Goal: Task Accomplishment & Management: Use online tool/utility

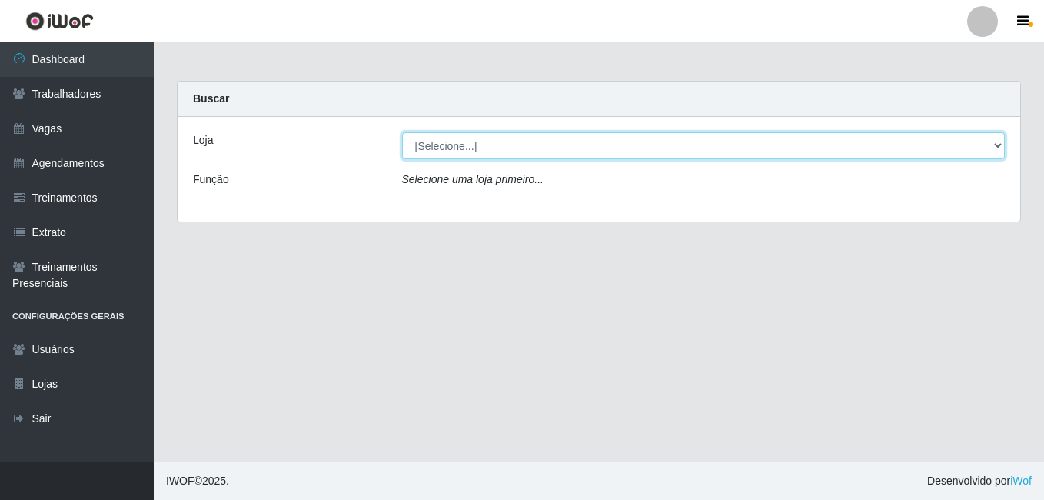
click at [491, 141] on select "[Selecione...] [GEOGRAPHIC_DATA] - [DATE][GEOGRAPHIC_DATA]" at bounding box center [704, 145] width 604 height 27
select select "471"
click at [402, 132] on select "[Selecione...] [GEOGRAPHIC_DATA] - [DATE][GEOGRAPHIC_DATA]" at bounding box center [704, 145] width 604 height 27
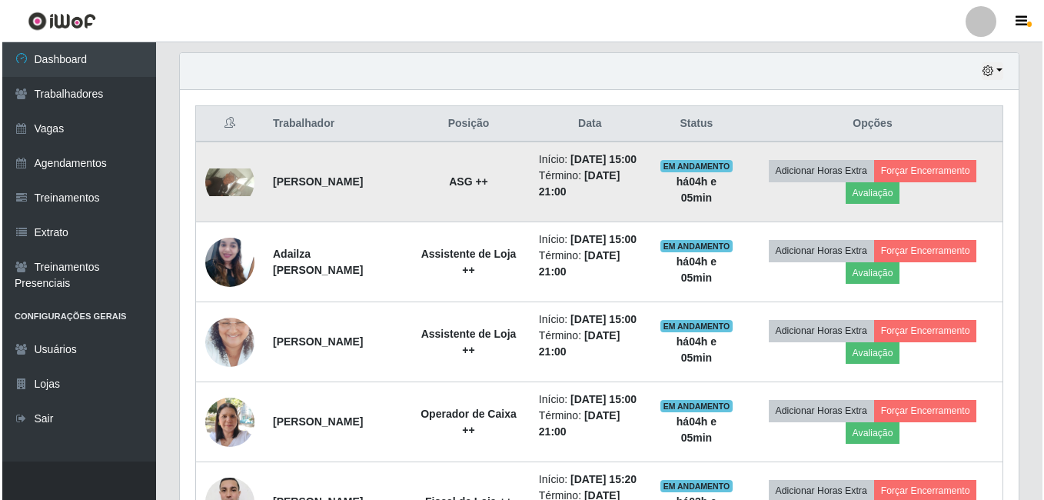
scroll to position [538, 0]
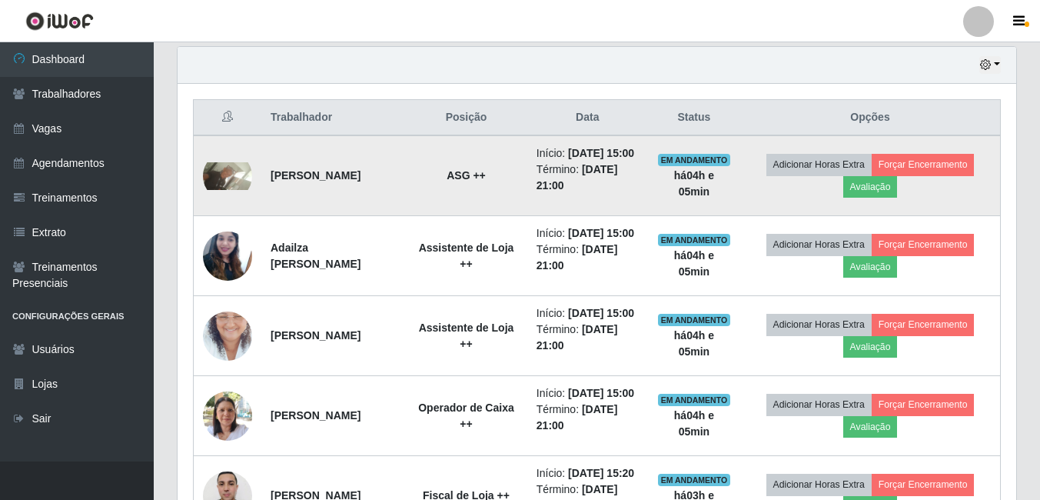
click at [385, 192] on td "[PERSON_NAME]" at bounding box center [333, 175] width 144 height 81
click at [222, 186] on img at bounding box center [227, 176] width 49 height 28
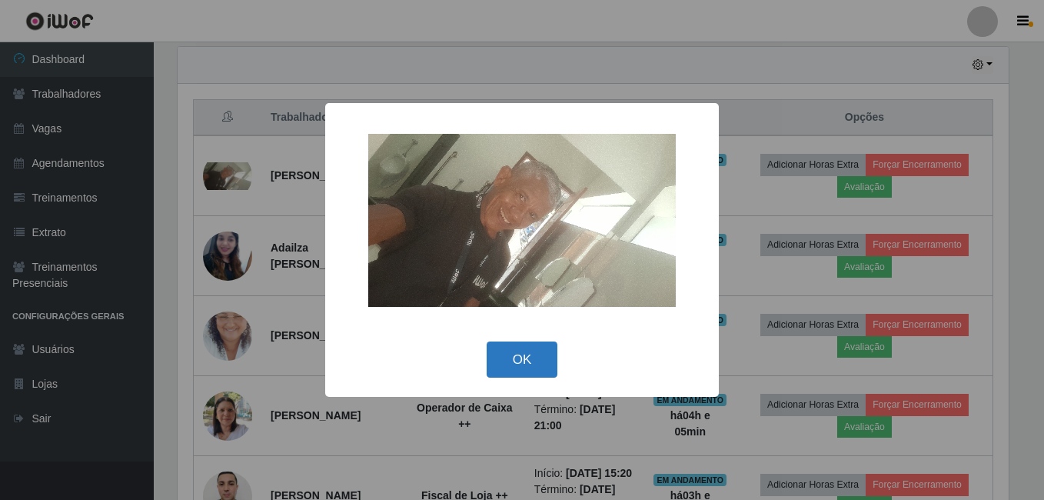
click at [510, 359] on button "OK" at bounding box center [523, 359] width 72 height 36
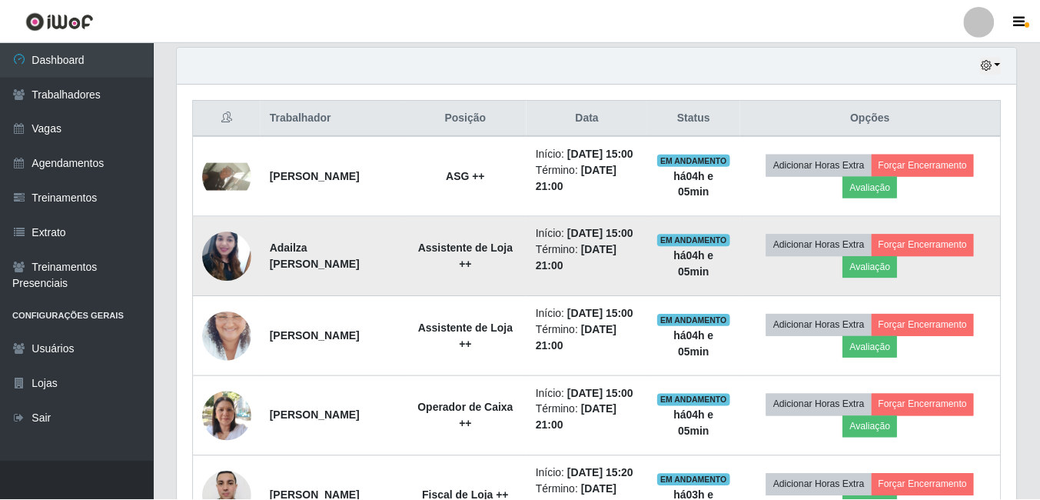
scroll to position [319, 839]
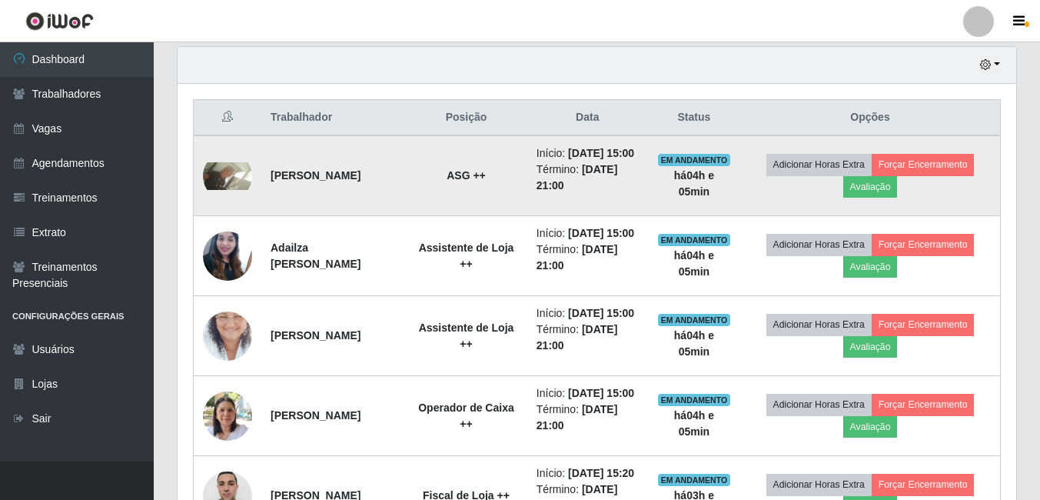
click at [298, 166] on td "[PERSON_NAME]" at bounding box center [333, 175] width 144 height 81
click at [308, 181] on strong "[PERSON_NAME]" at bounding box center [316, 175] width 90 height 12
click at [344, 187] on td "[PERSON_NAME]" at bounding box center [333, 175] width 144 height 81
click at [367, 164] on td "[PERSON_NAME]" at bounding box center [333, 175] width 144 height 81
click at [591, 161] on li "Início: [DATE] 15:00" at bounding box center [588, 153] width 102 height 16
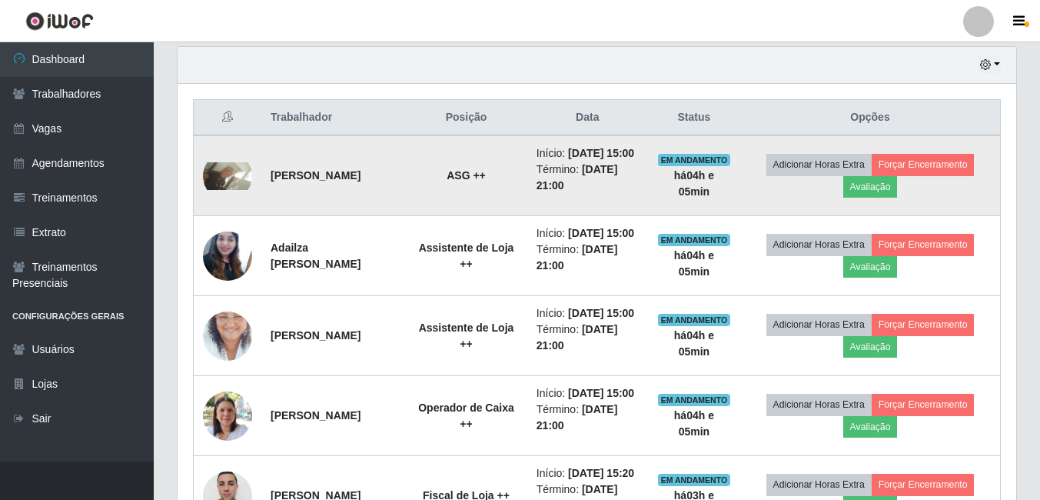
click at [493, 191] on td "ASG ++" at bounding box center [466, 175] width 122 height 81
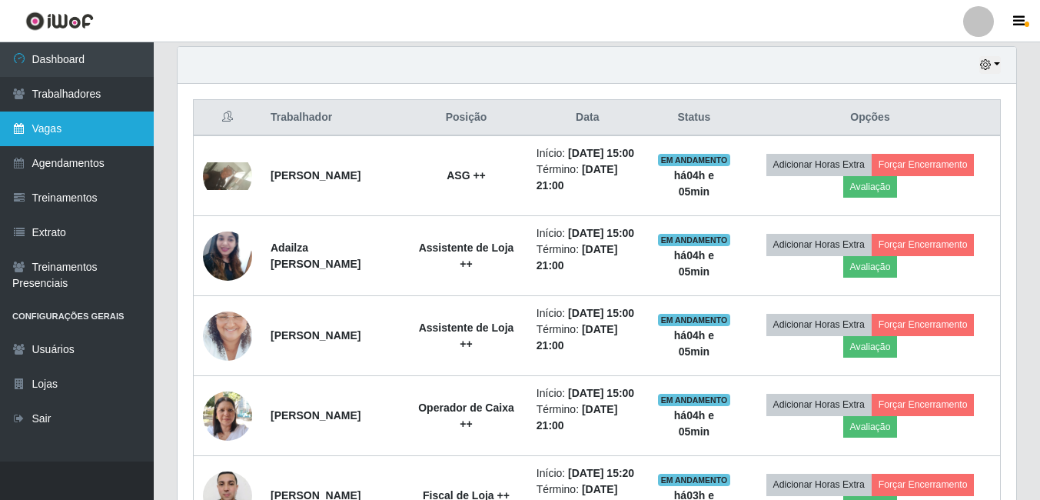
click at [18, 128] on icon at bounding box center [19, 128] width 14 height 11
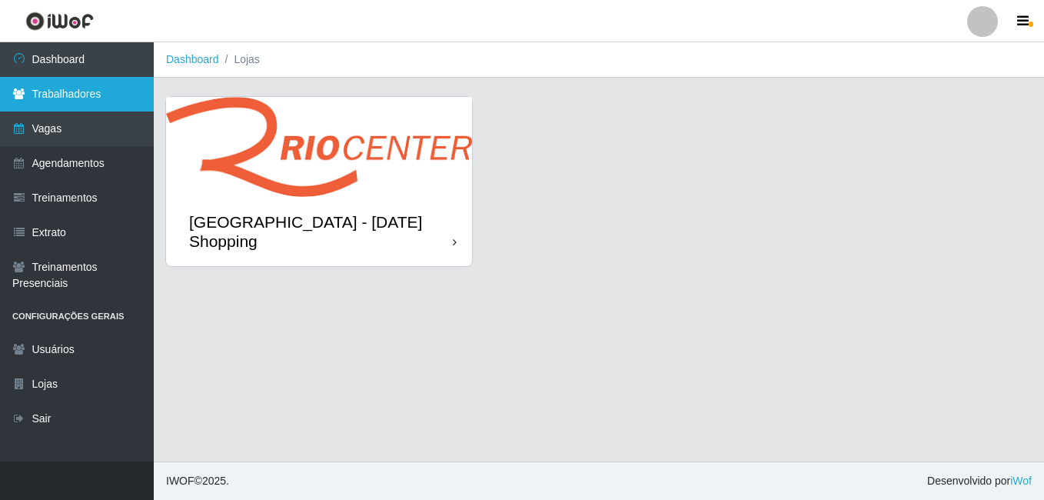
click at [65, 103] on link "Trabalhadores" at bounding box center [77, 94] width 154 height 35
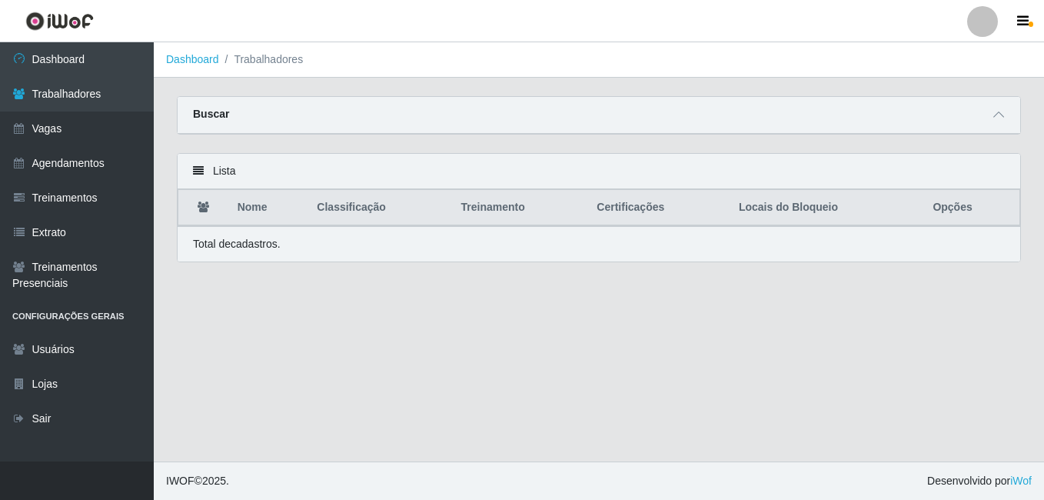
click at [191, 178] on div "Lista" at bounding box center [599, 171] width 843 height 35
click at [202, 168] on icon at bounding box center [198, 170] width 11 height 11
click at [199, 171] on icon at bounding box center [198, 170] width 11 height 11
click at [241, 202] on th "Nome" at bounding box center [268, 208] width 80 height 36
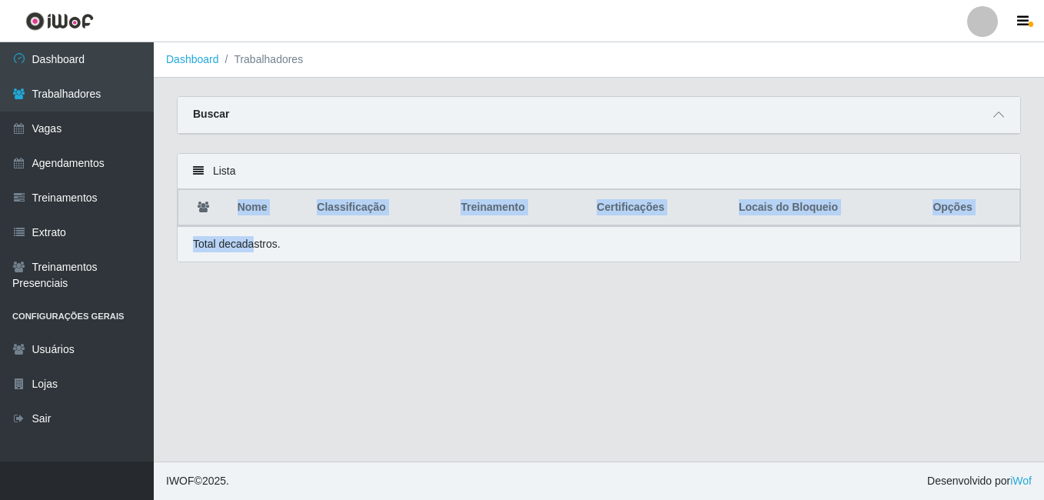
drag, startPoint x: 234, startPoint y: 228, endPoint x: 261, endPoint y: 250, distance: 35.5
click at [261, 250] on div "Lista Nome Classificação Treinamento Certificações Locais do Bloqueio Opções To…" at bounding box center [599, 207] width 844 height 109
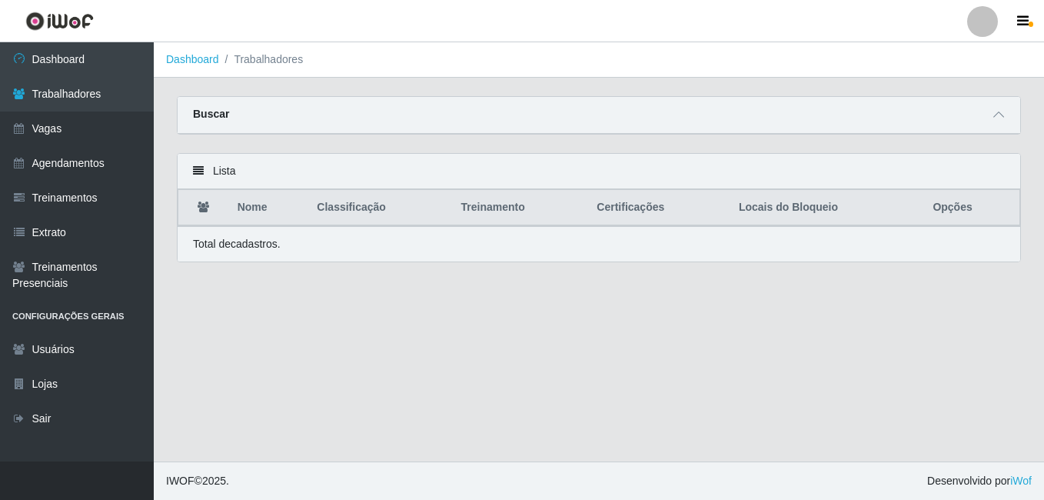
drag, startPoint x: 261, startPoint y: 250, endPoint x: 301, endPoint y: 249, distance: 40.0
click at [301, 249] on div "Total de cadastros." at bounding box center [599, 244] width 812 height 16
drag, startPoint x: 295, startPoint y: 247, endPoint x: 238, endPoint y: 241, distance: 57.9
click at [287, 247] on div "Total de cadastros." at bounding box center [599, 244] width 812 height 16
click at [963, 211] on th "Opções" at bounding box center [971, 208] width 96 height 36
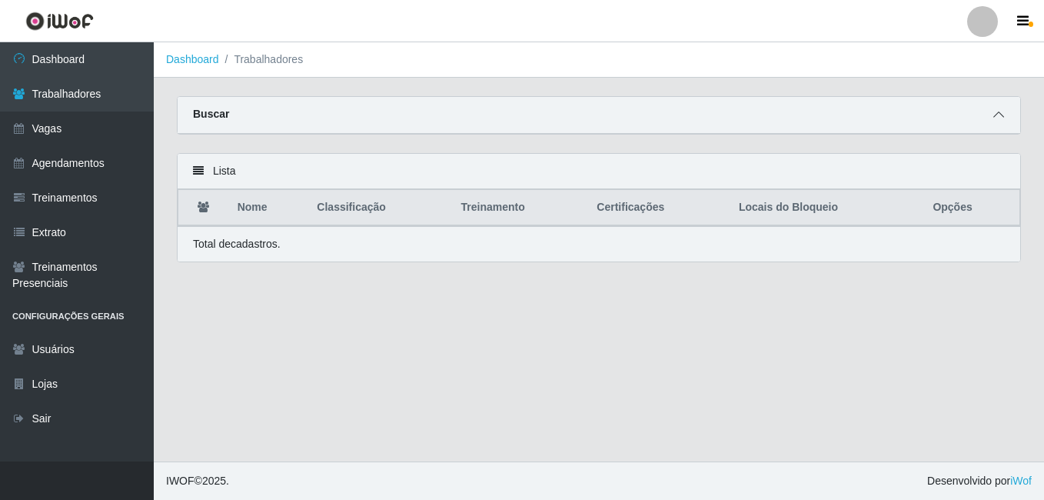
click at [999, 115] on icon at bounding box center [998, 114] width 11 height 11
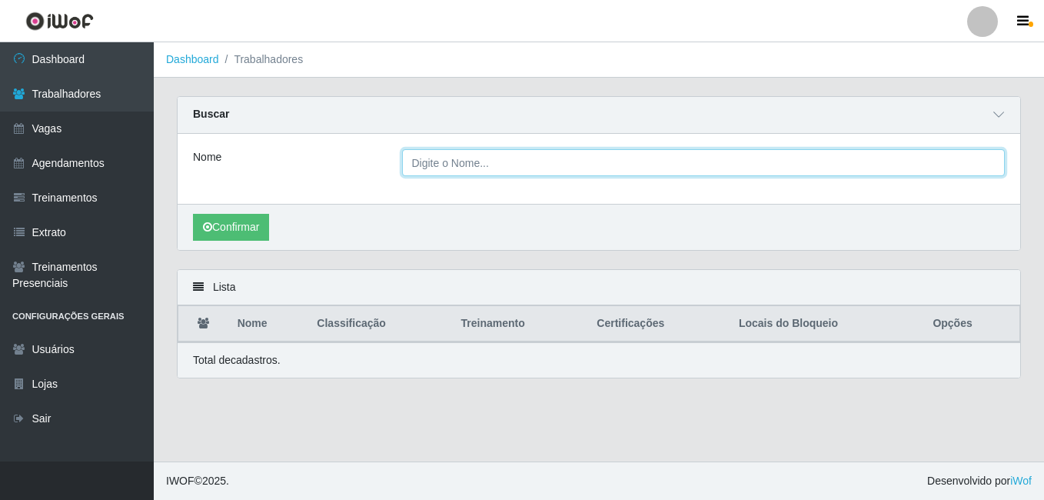
click at [441, 165] on input "Nome" at bounding box center [704, 162] width 604 height 27
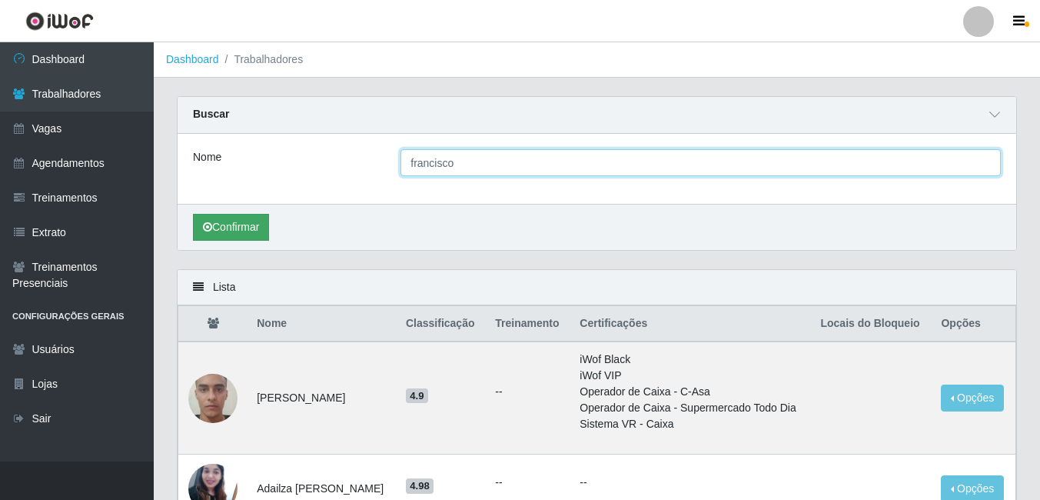
type input "francisco"
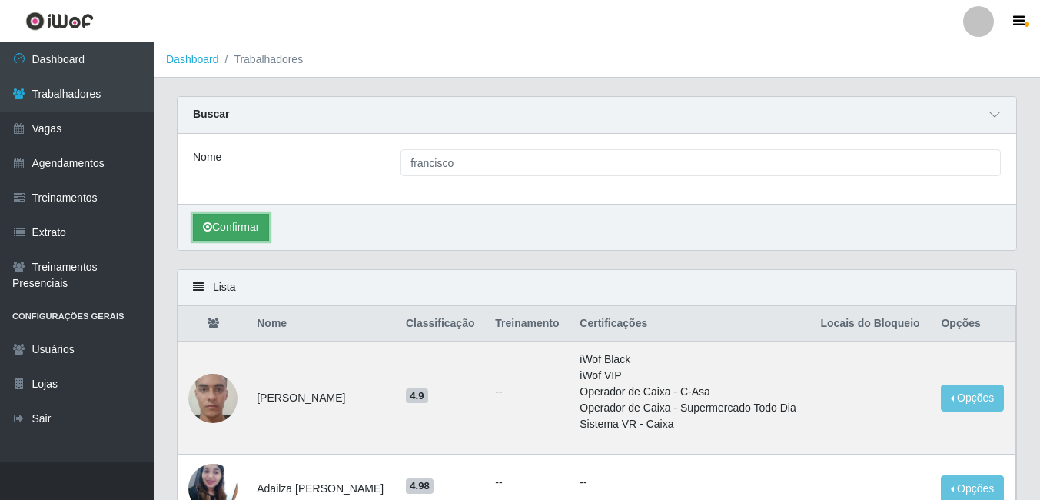
click at [269, 224] on button "Confirmar" at bounding box center [231, 227] width 76 height 27
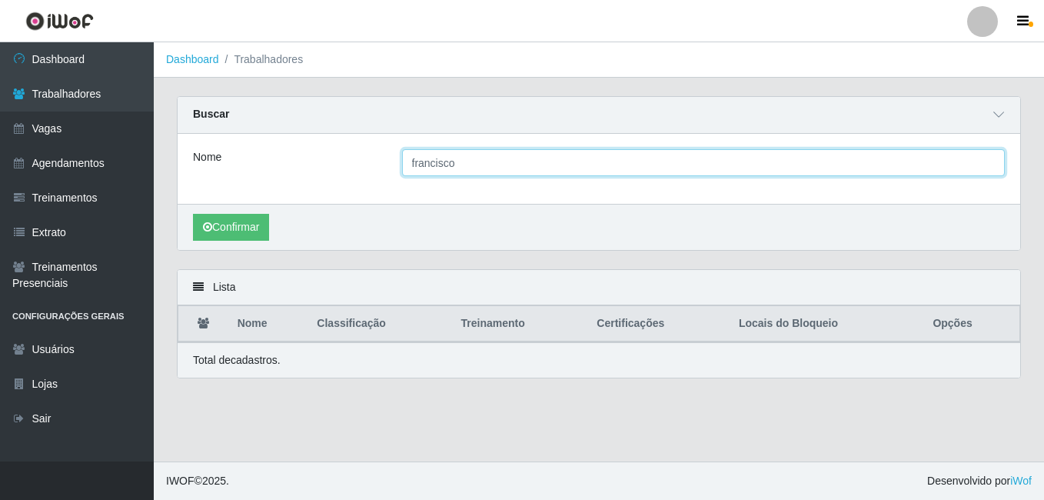
click at [467, 155] on input "francisco" at bounding box center [704, 162] width 604 height 27
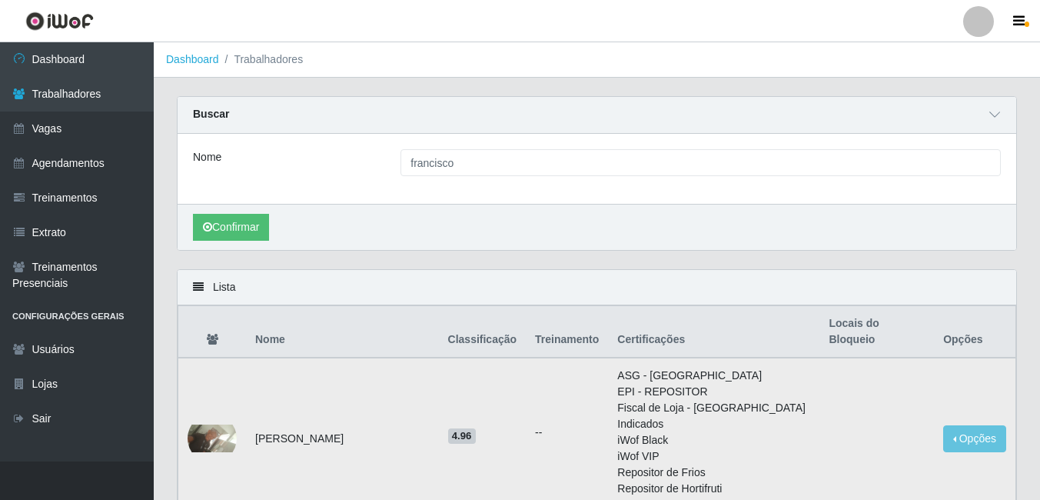
click at [393, 419] on td "[PERSON_NAME]" at bounding box center [342, 438] width 193 height 161
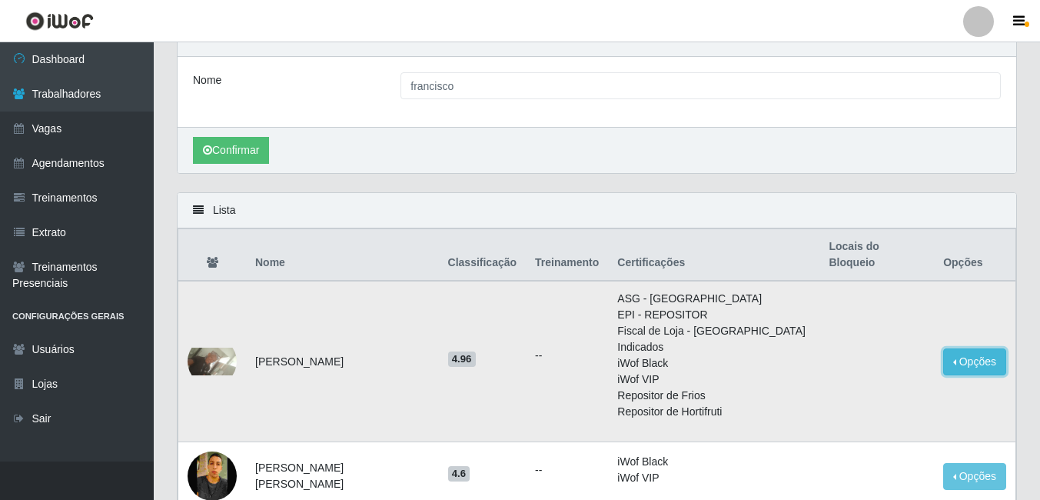
click at [1000, 348] on button "Opções" at bounding box center [974, 361] width 63 height 27
click at [649, 355] on li "iWof Black" at bounding box center [713, 363] width 193 height 16
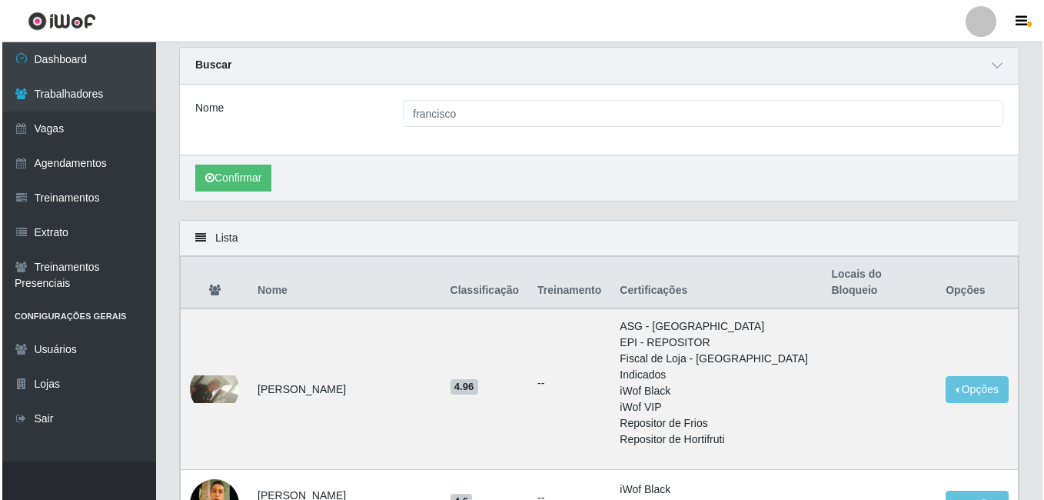
scroll to position [0, 0]
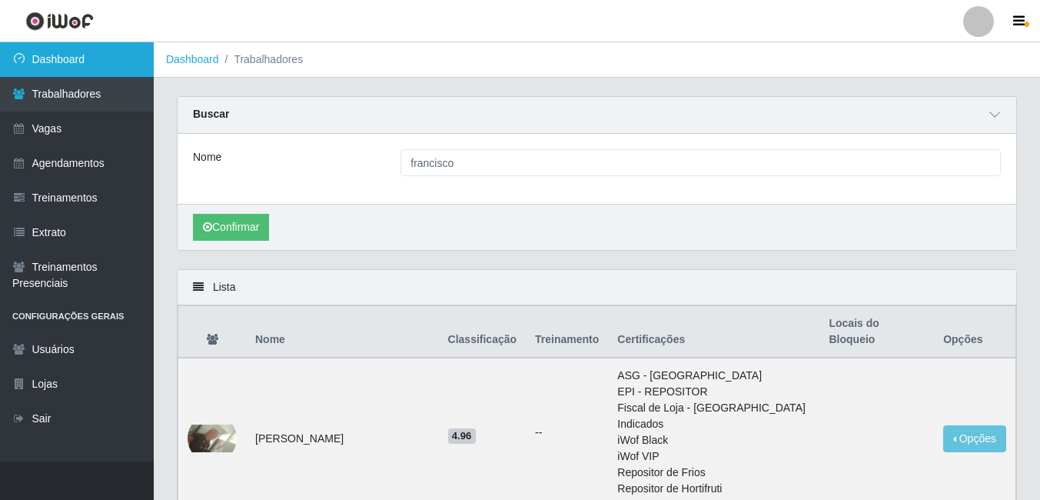
click at [78, 52] on link "Dashboard" at bounding box center [77, 59] width 154 height 35
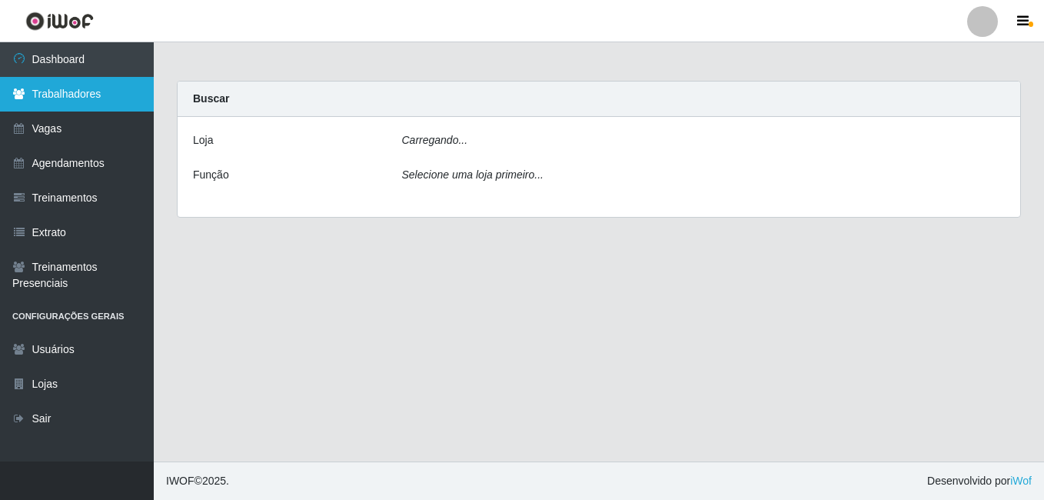
click at [83, 87] on link "Trabalhadores" at bounding box center [77, 94] width 154 height 35
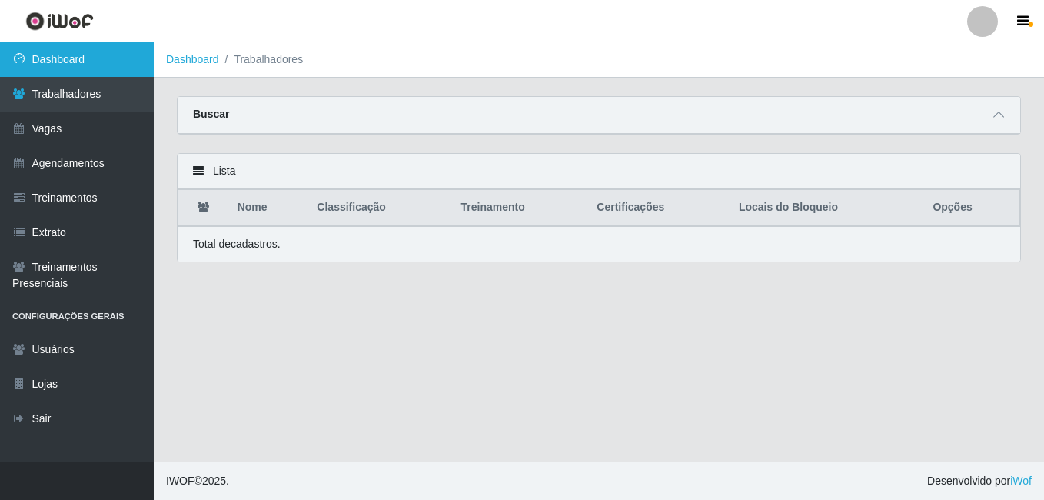
click at [128, 56] on link "Dashboard" at bounding box center [77, 59] width 154 height 35
